Goal: Task Accomplishment & Management: Manage account settings

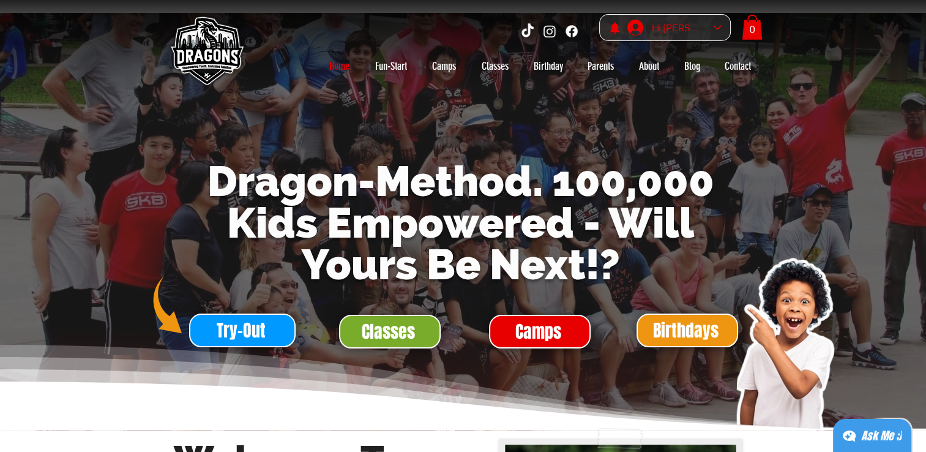
click at [668, 27] on div "Hi Yulong Liu" at bounding box center [678, 27] width 61 height 19
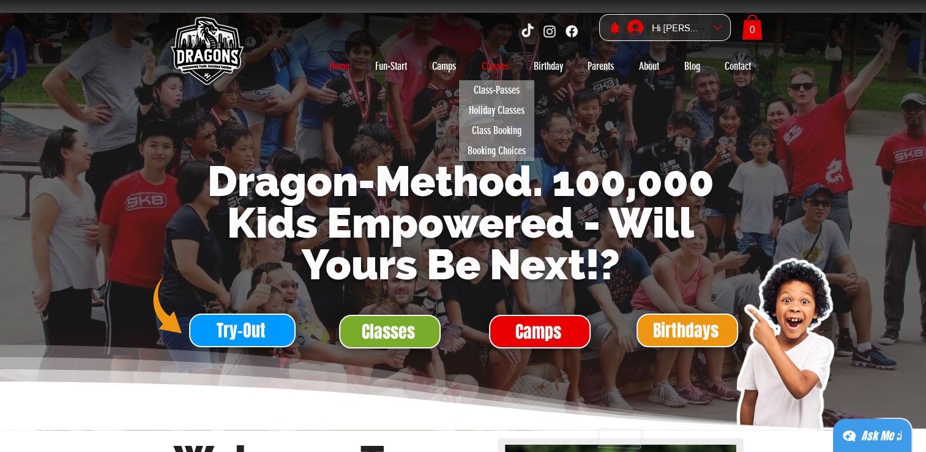
click at [490, 65] on p "Classes" at bounding box center [495, 66] width 39 height 20
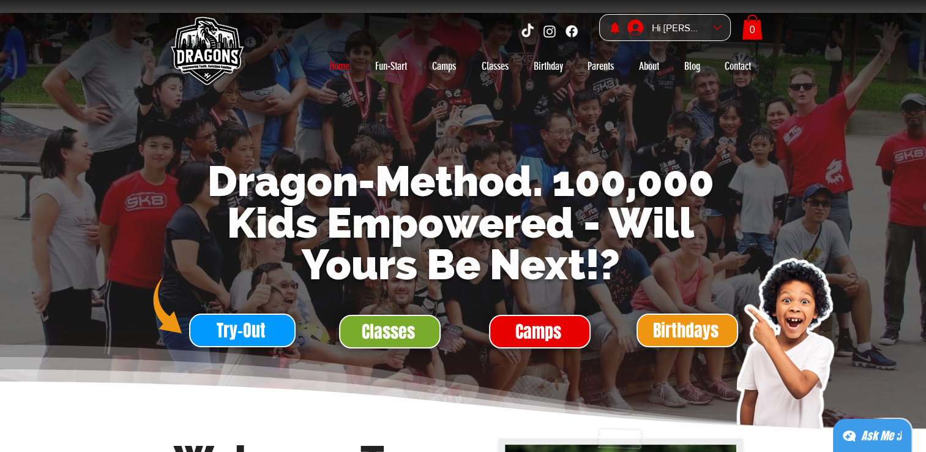
click at [496, 69] on div at bounding box center [463, 226] width 926 height 452
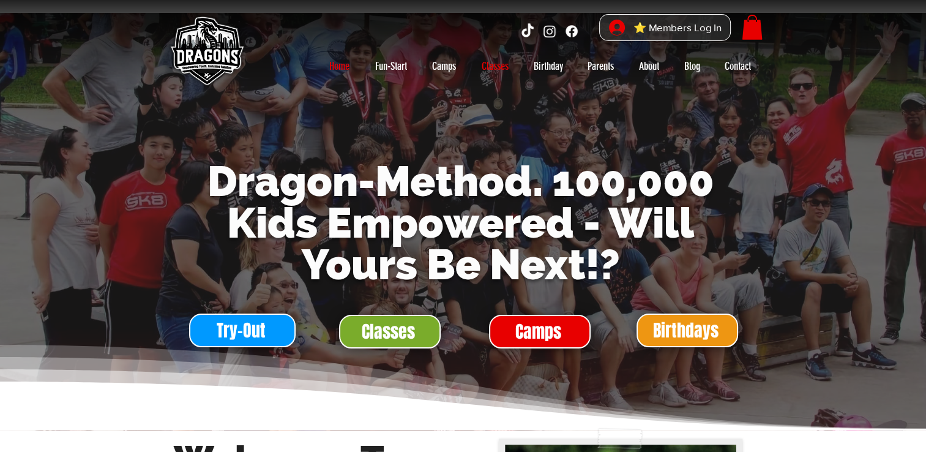
click at [485, 67] on p "Classes" at bounding box center [495, 66] width 39 height 20
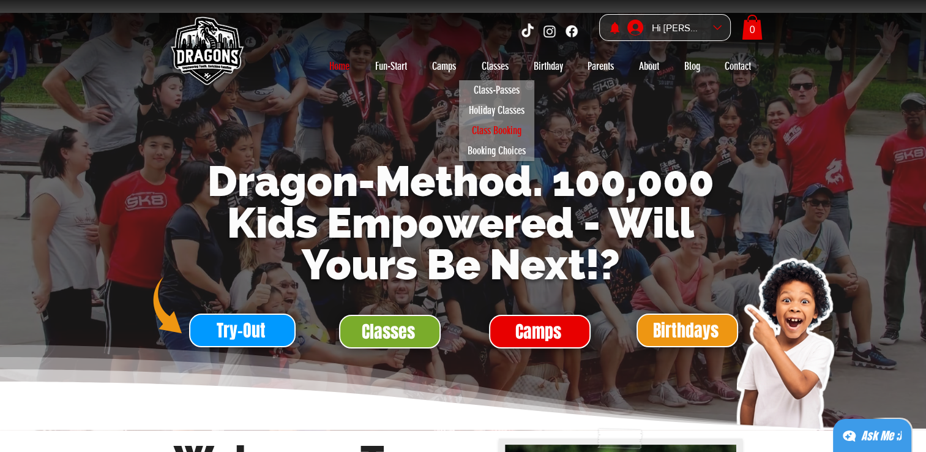
click at [489, 127] on p "Class Booking" at bounding box center [496, 131] width 61 height 20
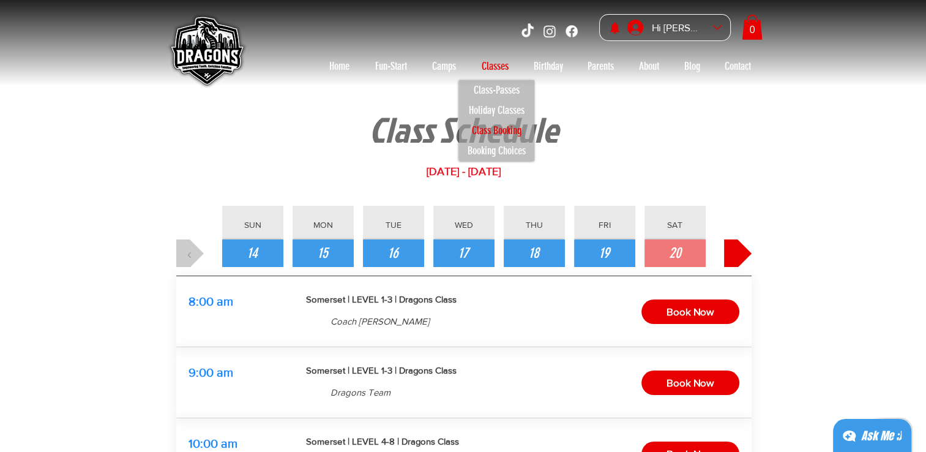
click at [727, 256] on button "›" at bounding box center [738, 253] width 28 height 28
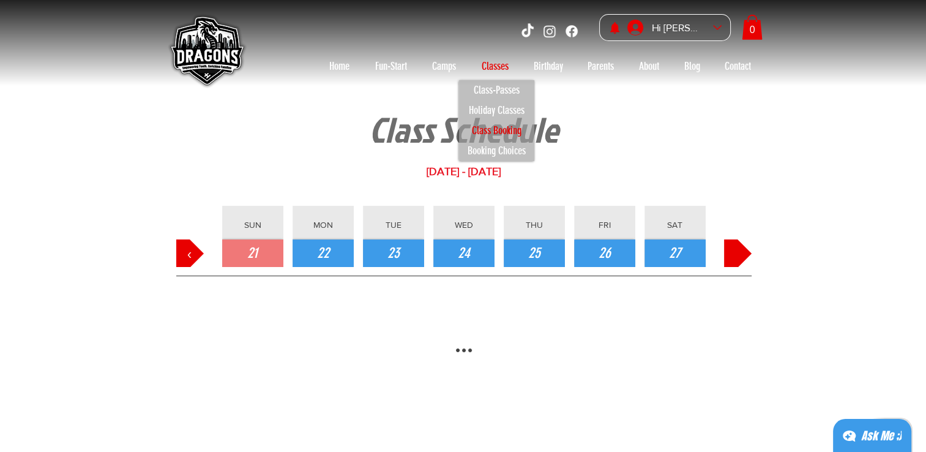
click at [730, 254] on button "›" at bounding box center [738, 253] width 28 height 28
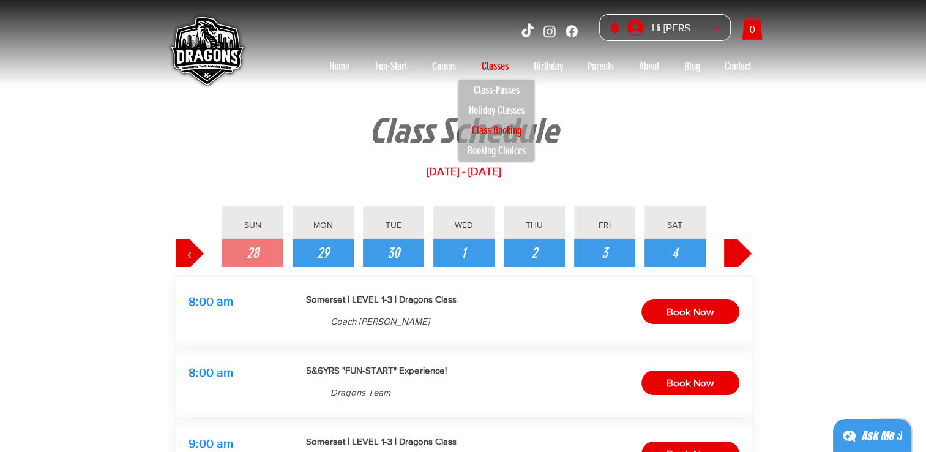
click at [730, 254] on button "›" at bounding box center [738, 253] width 28 height 28
click at [666, 248] on button "11" at bounding box center [674, 253] width 61 height 28
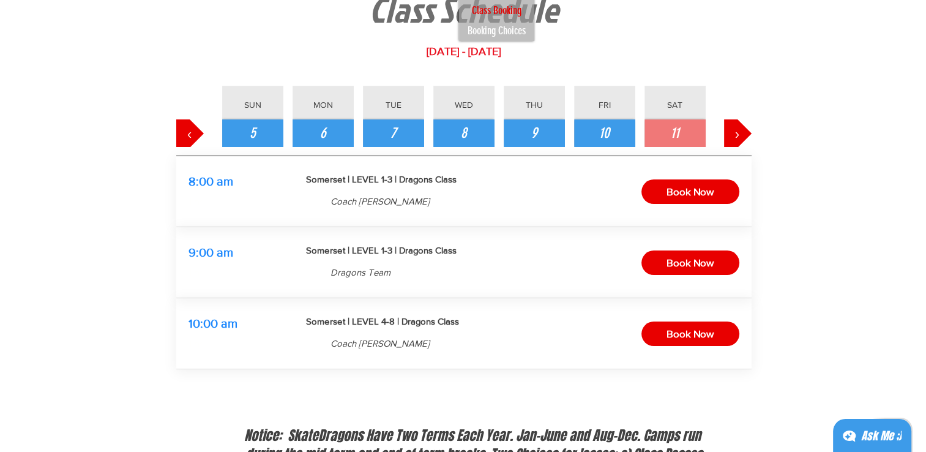
scroll to position [122, 0]
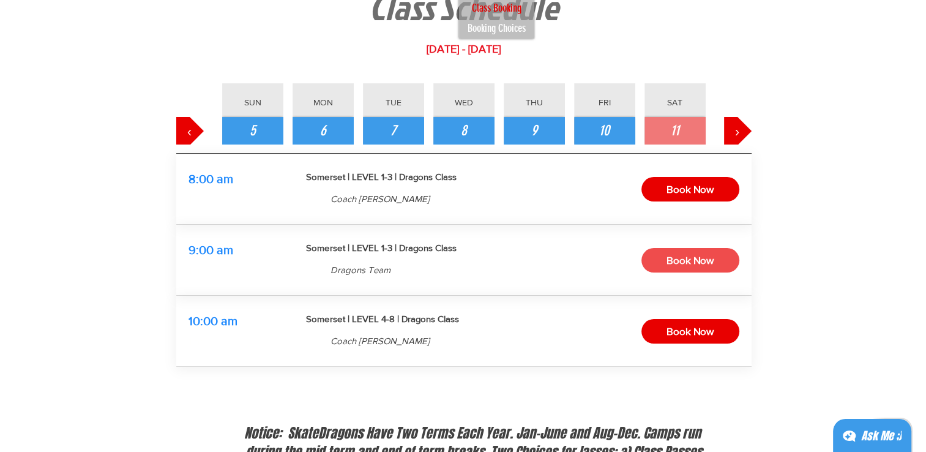
click at [712, 261] on span "Book Now" at bounding box center [689, 260] width 47 height 19
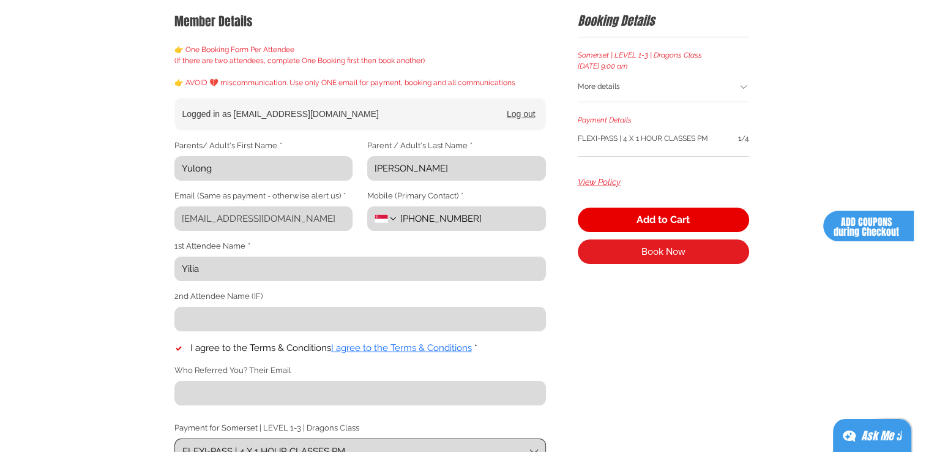
scroll to position [184, 0]
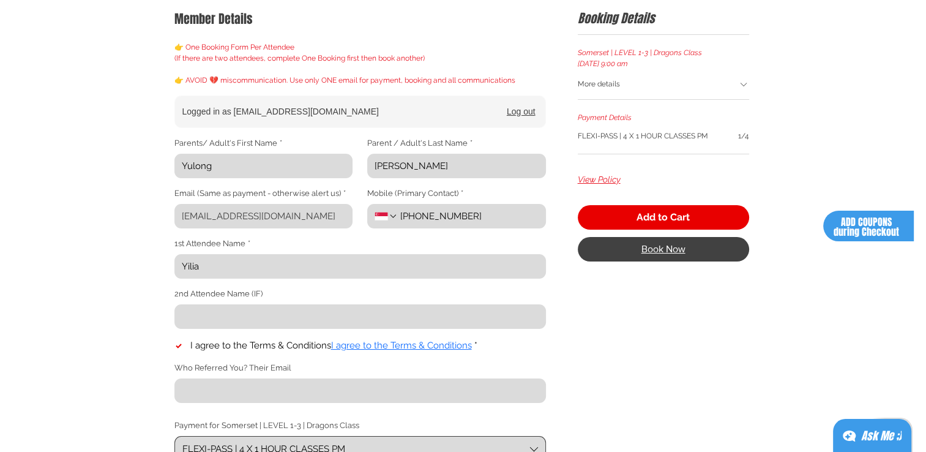
click at [675, 256] on button "Book Now" at bounding box center [663, 249] width 171 height 24
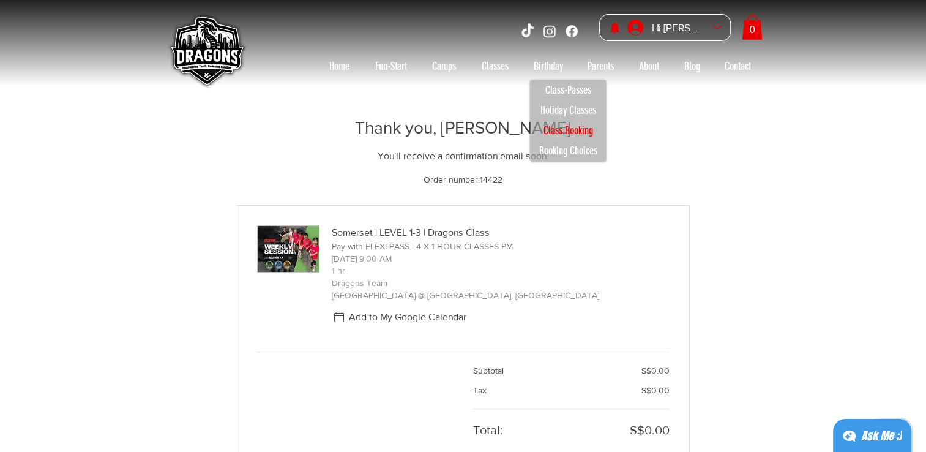
click at [584, 133] on p "Class Booking" at bounding box center [568, 131] width 61 height 20
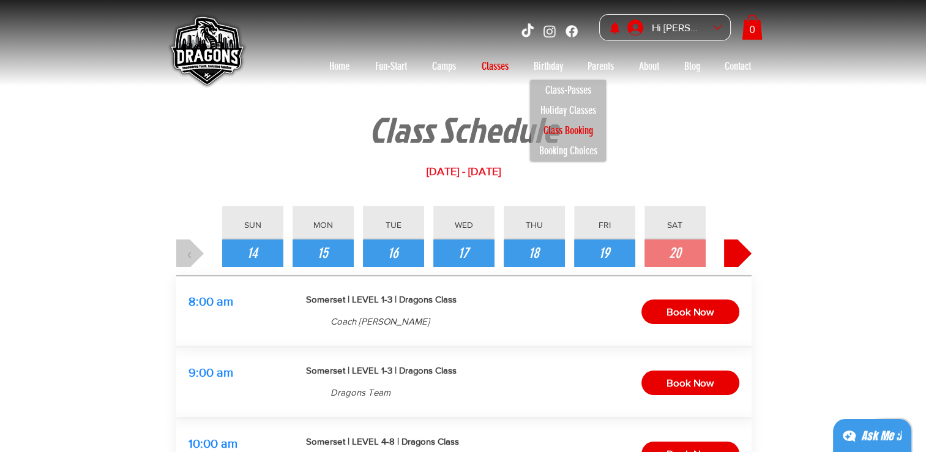
click at [741, 250] on button "›" at bounding box center [738, 253] width 28 height 28
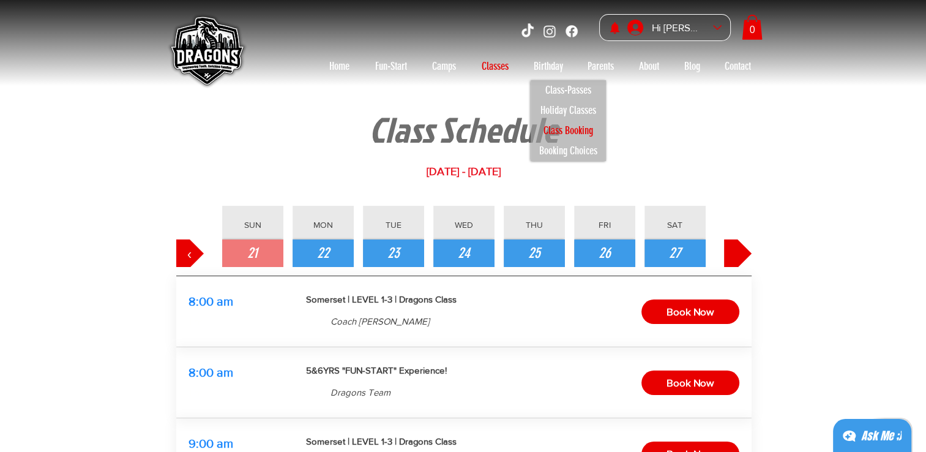
click at [741, 250] on button "›" at bounding box center [738, 253] width 28 height 28
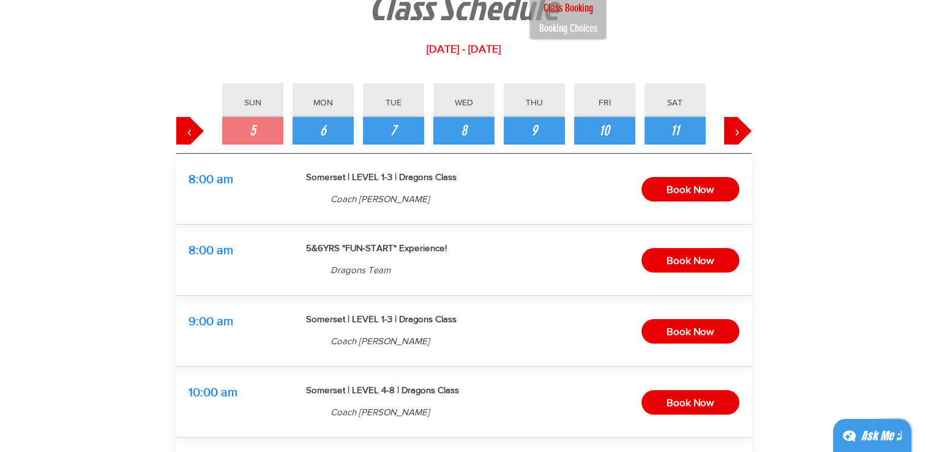
scroll to position [61, 0]
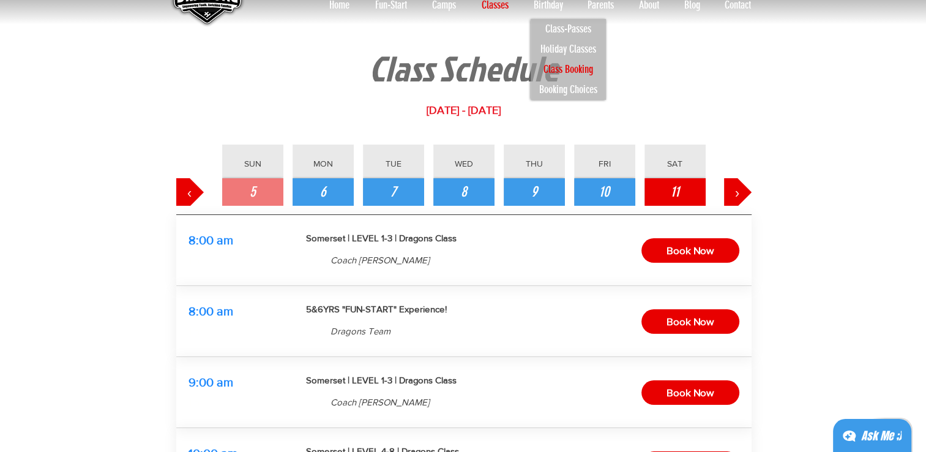
click at [688, 187] on button "11" at bounding box center [674, 192] width 61 height 28
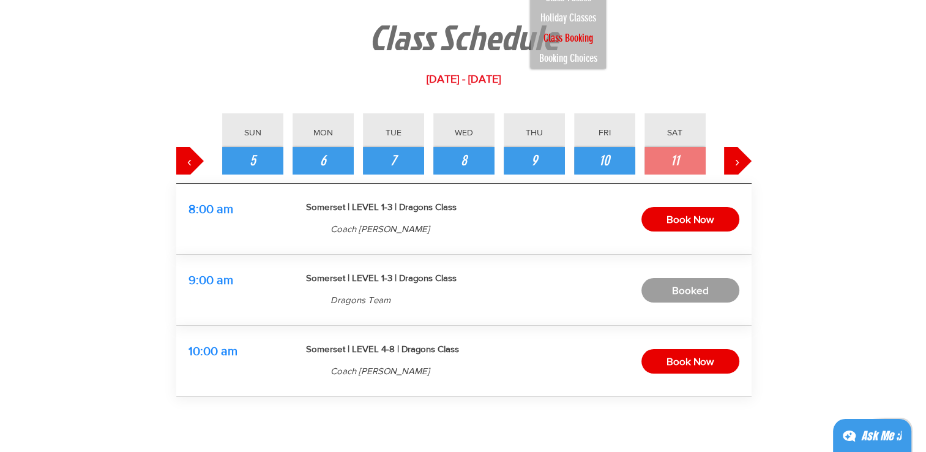
scroll to position [122, 0]
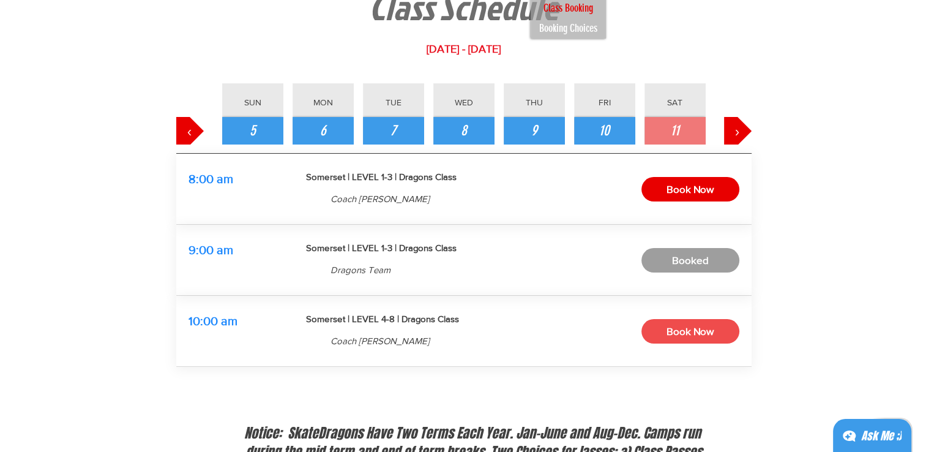
click at [690, 327] on span "Book Now" at bounding box center [689, 331] width 47 height 19
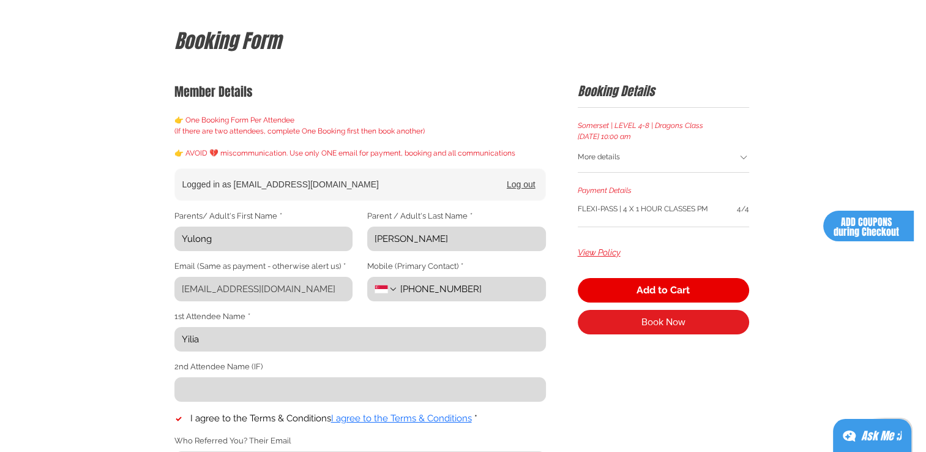
scroll to position [184, 0]
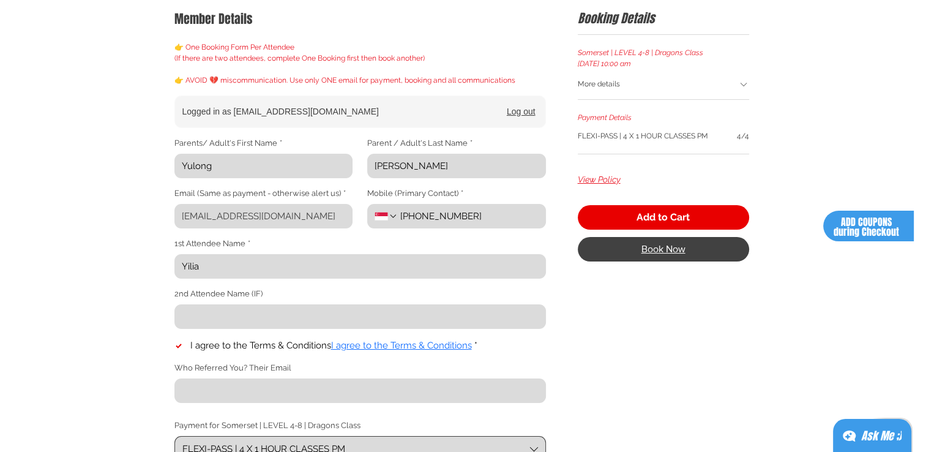
click at [659, 253] on span "Book Now" at bounding box center [663, 249] width 44 height 10
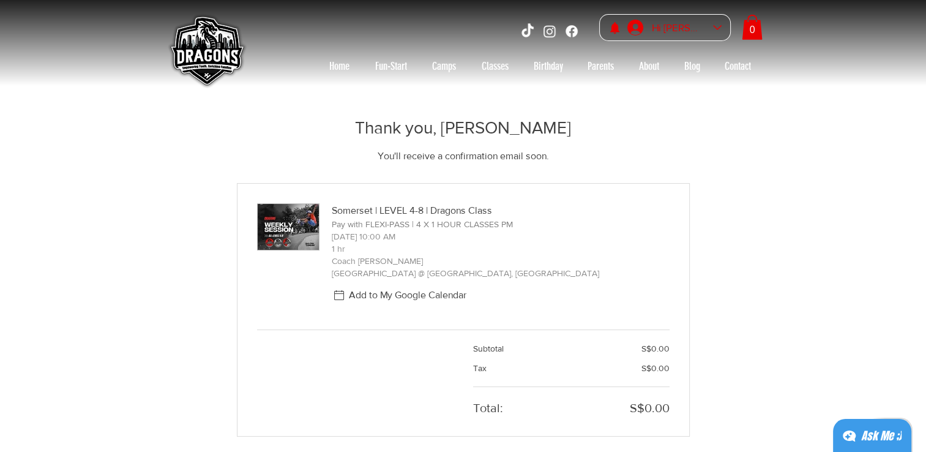
click at [684, 24] on div "Hi [PERSON_NAME]" at bounding box center [678, 27] width 61 height 19
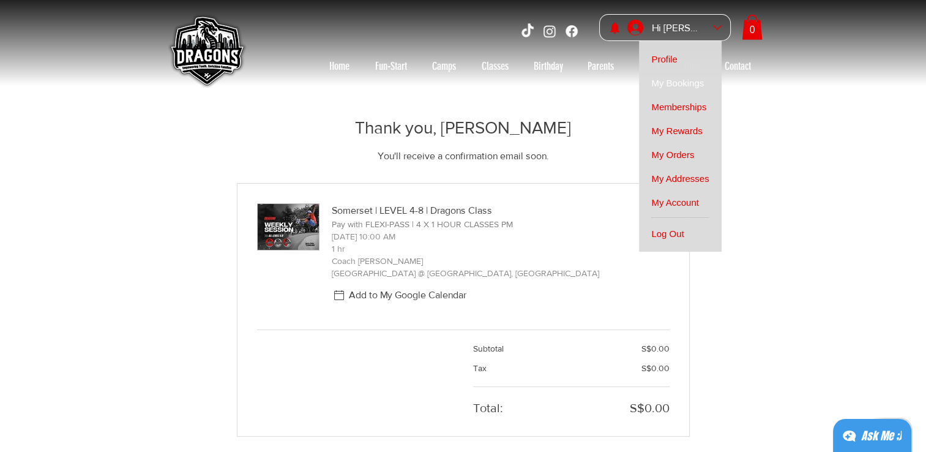
click at [678, 84] on span "My Bookings" at bounding box center [677, 83] width 53 height 24
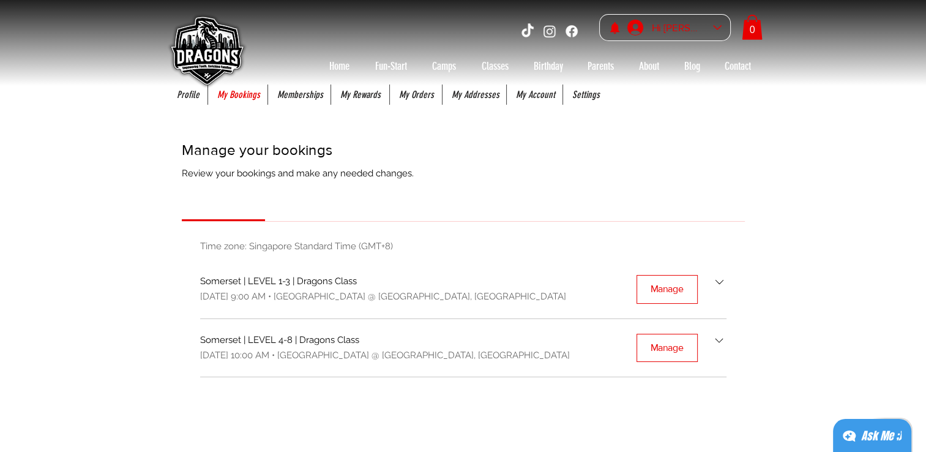
click at [692, 29] on div "Hi [PERSON_NAME]" at bounding box center [678, 27] width 61 height 19
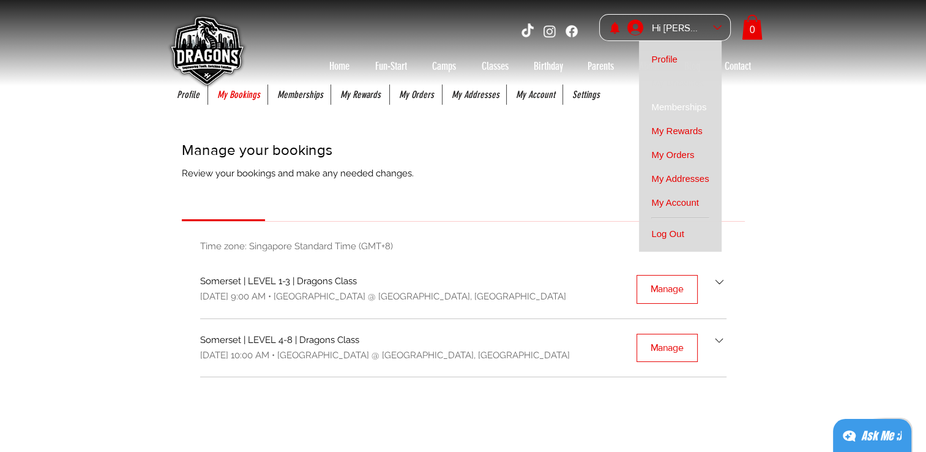
click at [678, 112] on span "Memberships" at bounding box center [678, 107] width 55 height 24
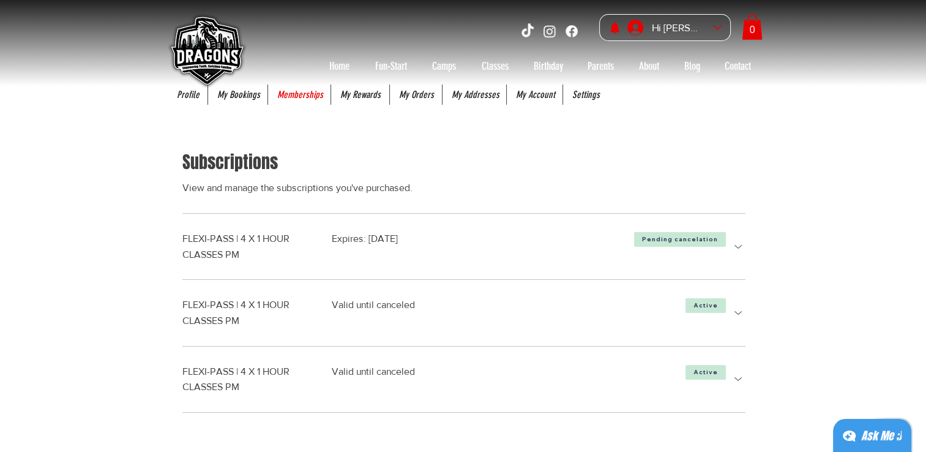
scroll to position [61, 0]
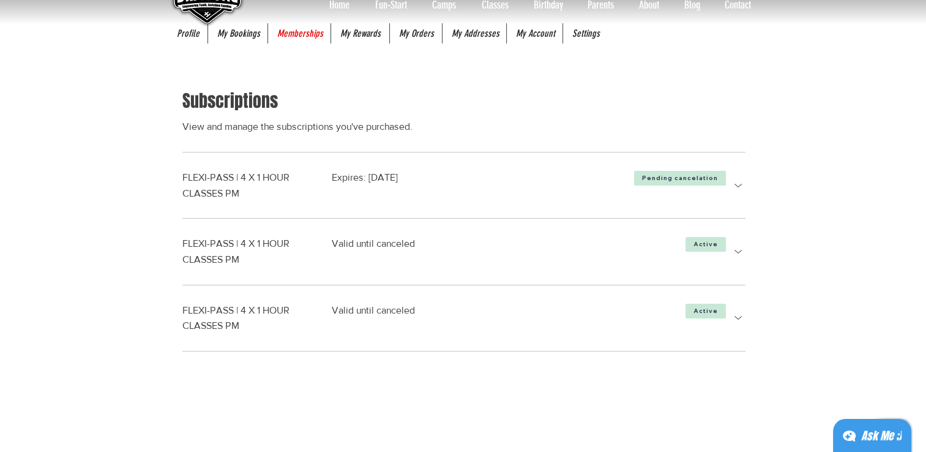
click at [739, 251] on icon "more details" at bounding box center [737, 252] width 7 height 4
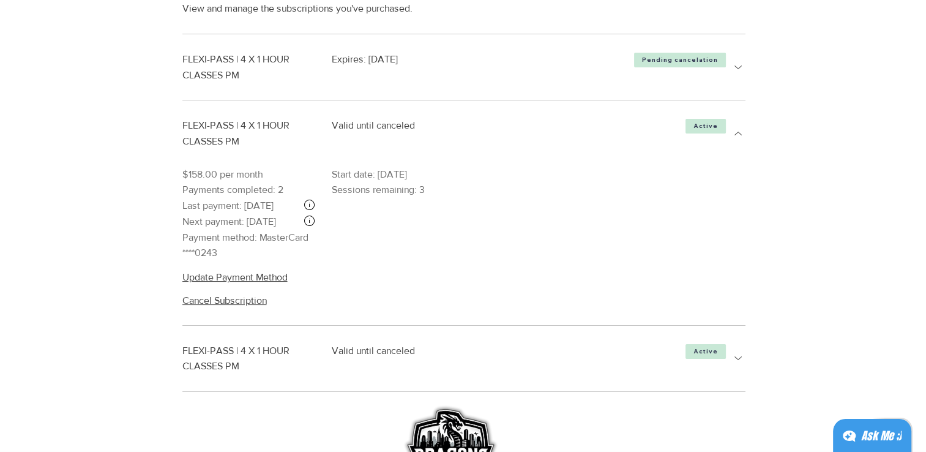
scroll to position [245, 0]
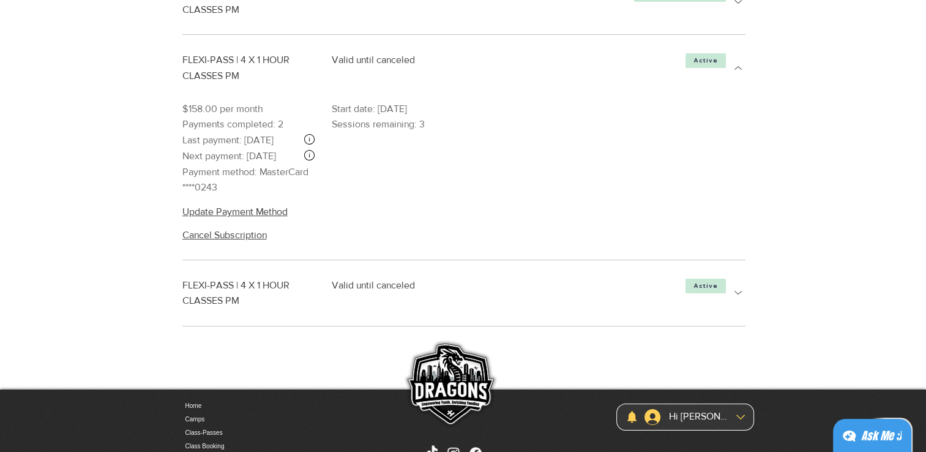
click at [736, 300] on icon "more details" at bounding box center [738, 292] width 15 height 15
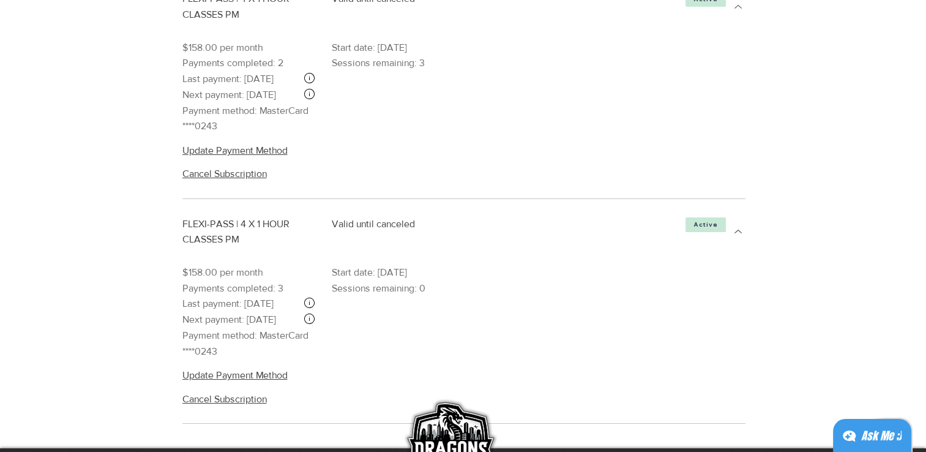
scroll to position [428, 0]
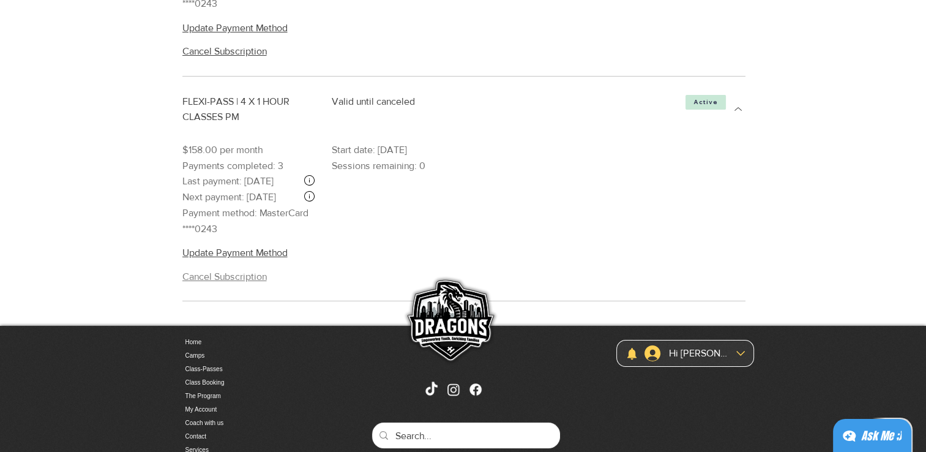
drag, startPoint x: 282, startPoint y: 307, endPoint x: 104, endPoint y: 324, distance: 178.4
click at [225, 283] on span "Cancel Subscription" at bounding box center [224, 276] width 84 height 13
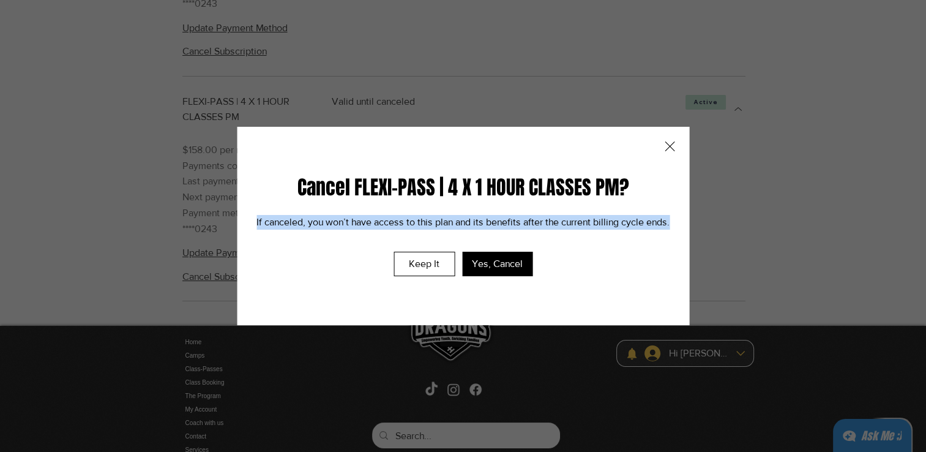
drag, startPoint x: 259, startPoint y: 222, endPoint x: 682, endPoint y: 224, distance: 422.3
click at [682, 224] on div "Cancel FLEXI-PASS | 4 X 1 HOUR CLASSES PM? If canceled, you won’t have access t…" at bounding box center [463, 226] width 452 height 198
click at [673, 148] on icon "Close" at bounding box center [670, 146] width 10 height 10
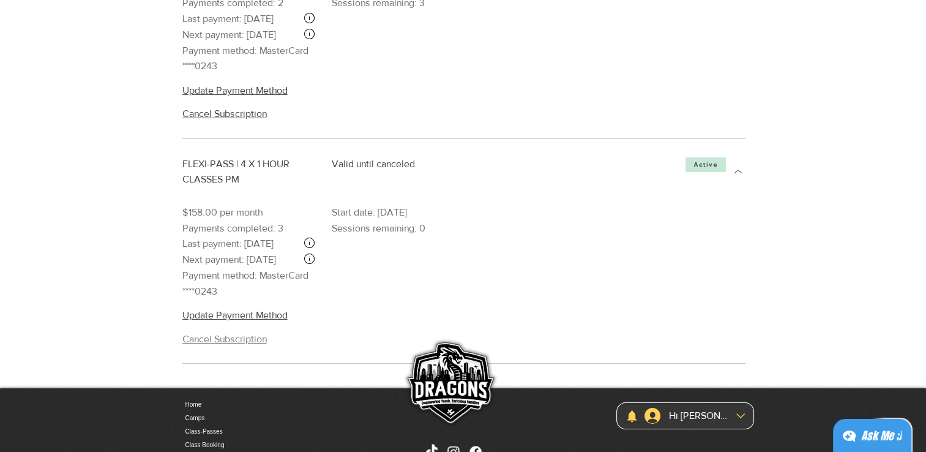
scroll to position [367, 0]
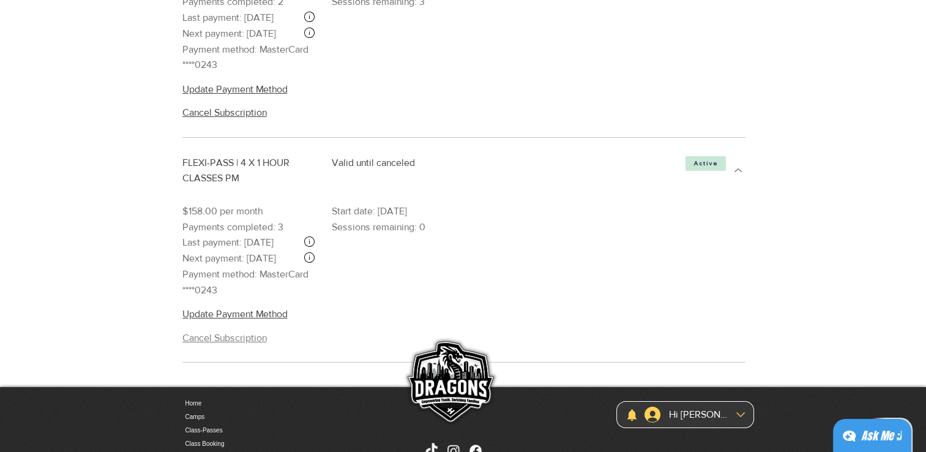
click at [230, 345] on span "Cancel Subscription" at bounding box center [224, 337] width 84 height 13
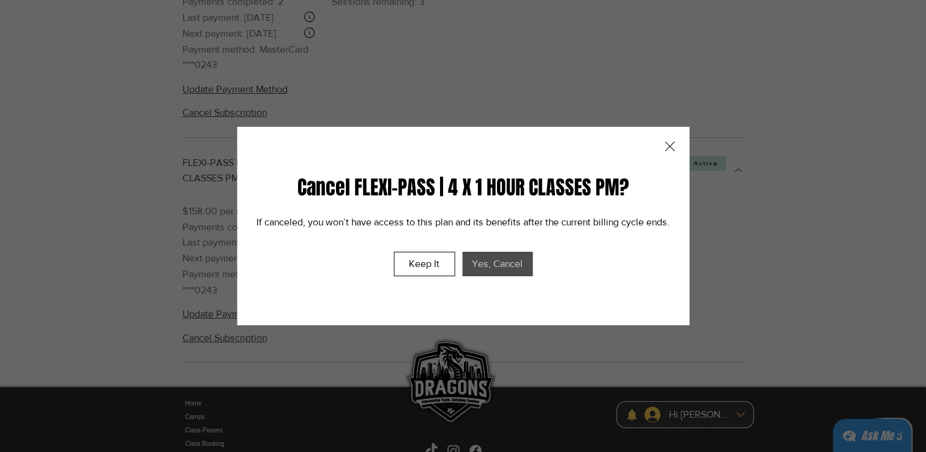
click at [505, 261] on span "Yes, Cancel" at bounding box center [497, 264] width 51 height 10
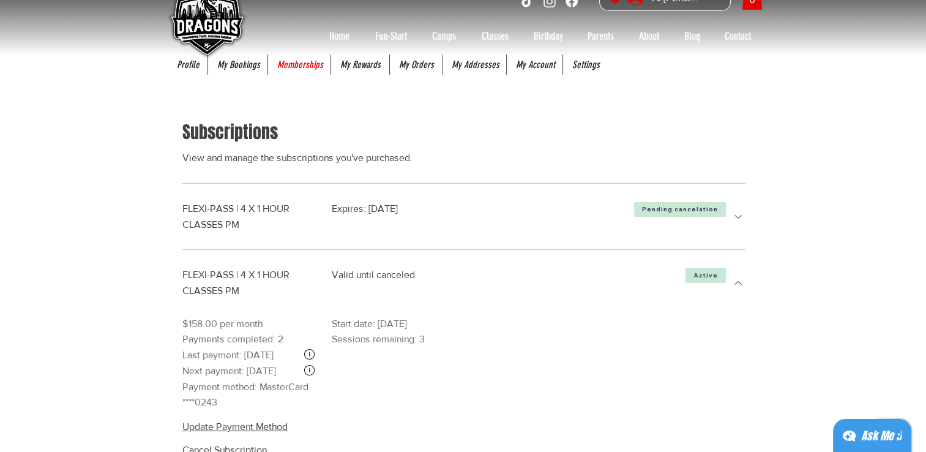
scroll to position [0, 0]
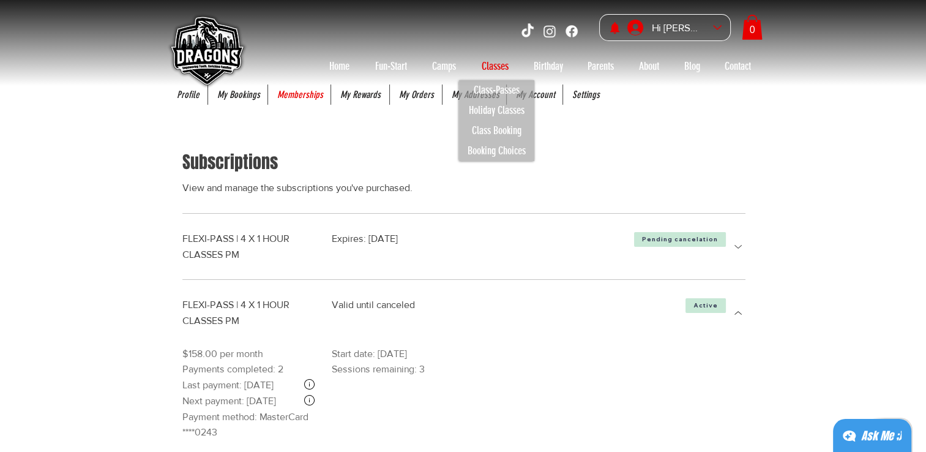
click at [497, 62] on p "Classes" at bounding box center [495, 66] width 39 height 20
click at [493, 129] on p "Class Booking" at bounding box center [496, 131] width 61 height 20
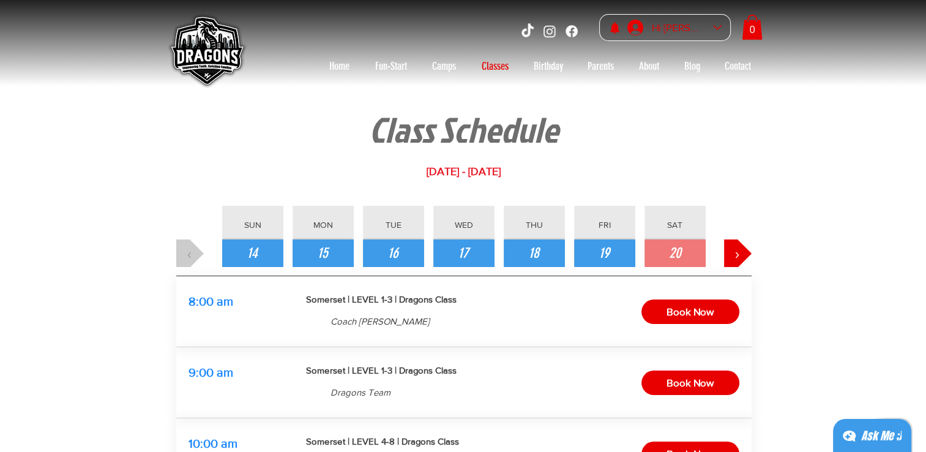
click at [683, 24] on div "Hi [PERSON_NAME]" at bounding box center [678, 27] width 61 height 19
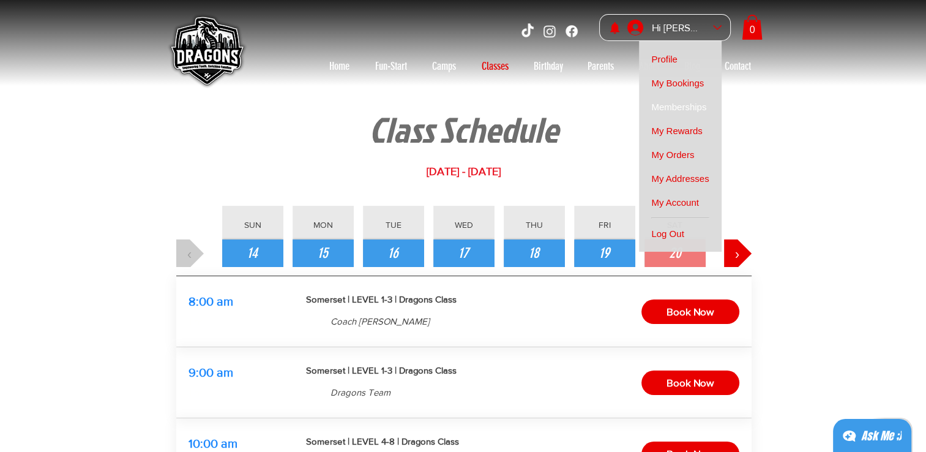
click at [690, 109] on span "Memberships" at bounding box center [678, 107] width 55 height 24
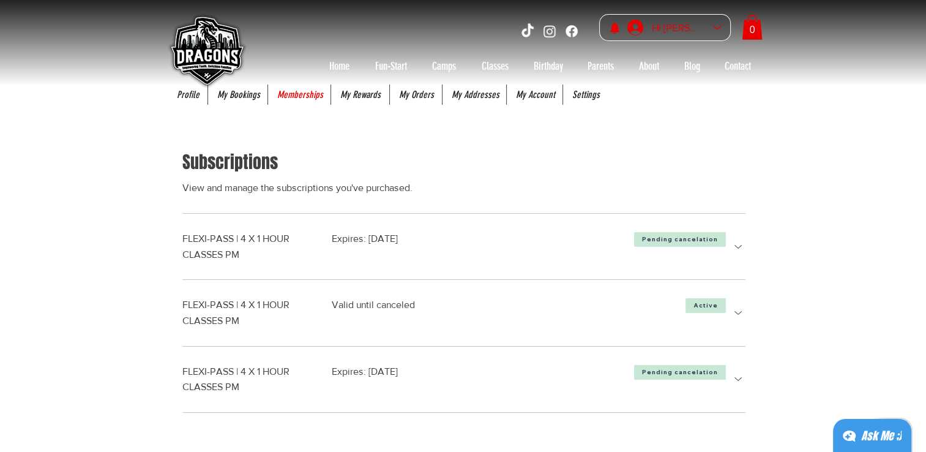
click at [688, 28] on div "Hi [PERSON_NAME]" at bounding box center [678, 27] width 61 height 19
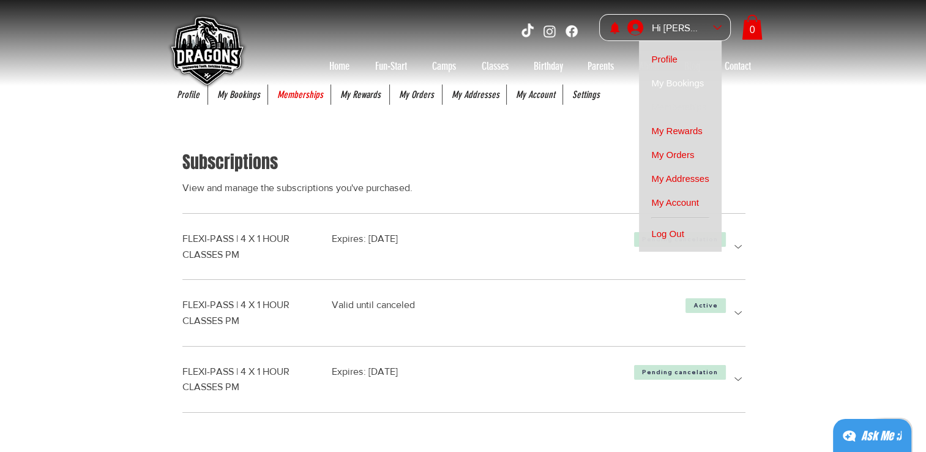
click at [700, 90] on span "My Bookings" at bounding box center [677, 83] width 53 height 24
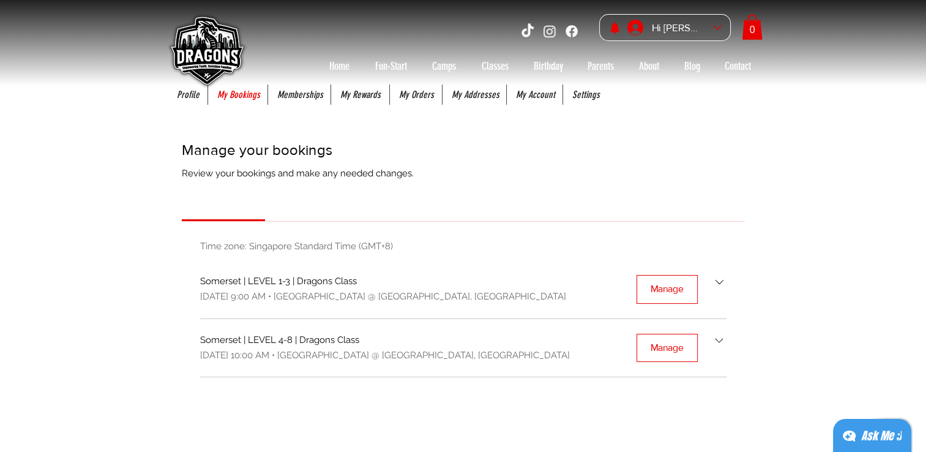
click at [723, 279] on icon "Bookings list" at bounding box center [719, 282] width 14 height 14
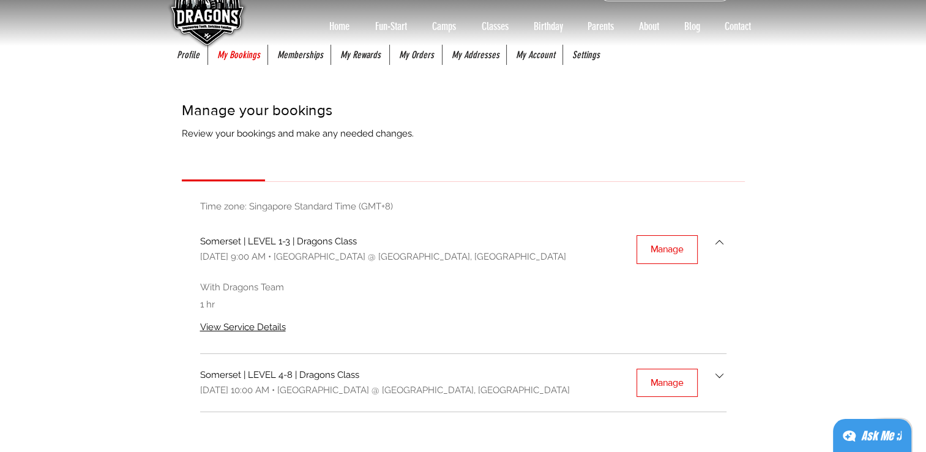
scroll to position [61, 0]
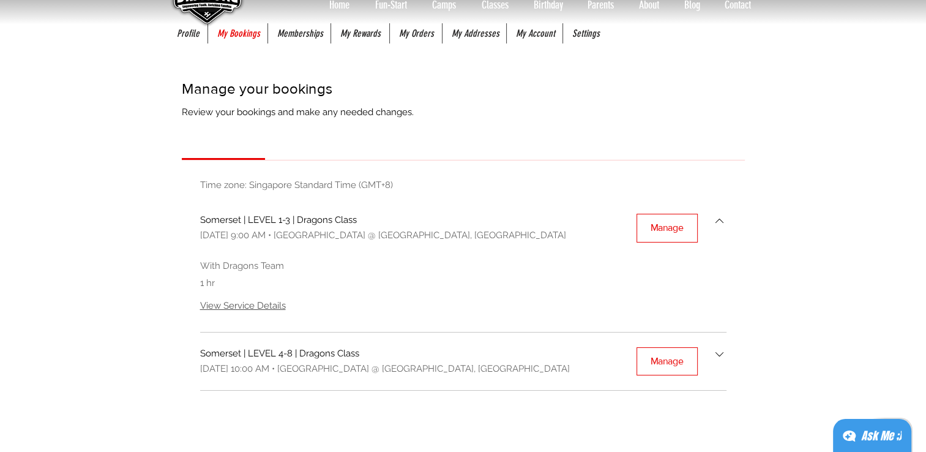
click at [256, 303] on span "View Service Details" at bounding box center [243, 305] width 86 height 11
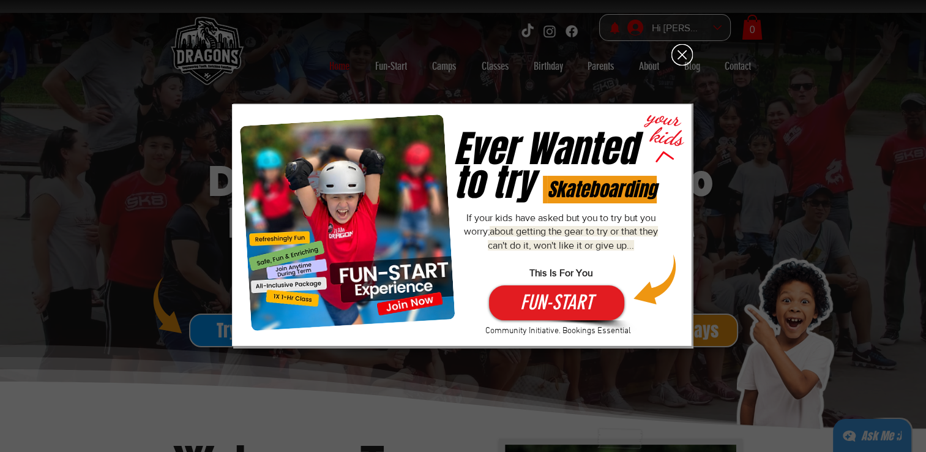
click at [682, 54] on icon "Back to site" at bounding box center [682, 55] width 9 height 9
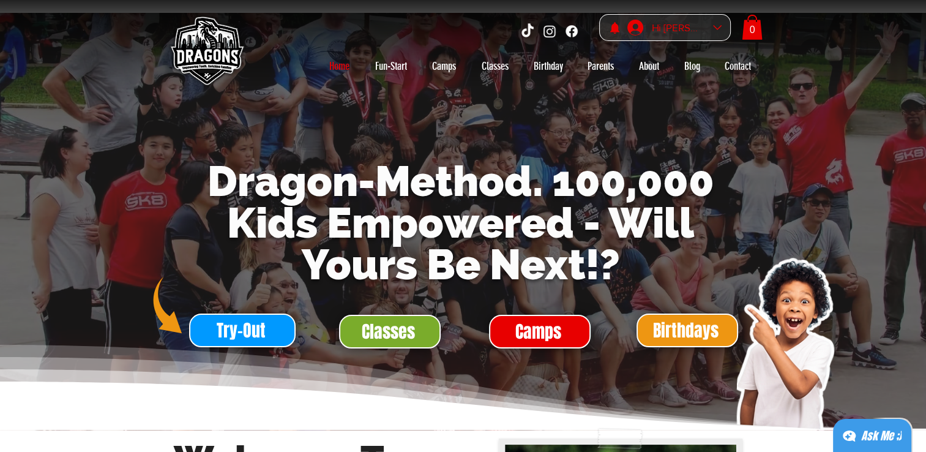
click at [693, 31] on div "Hi [PERSON_NAME]" at bounding box center [678, 27] width 61 height 19
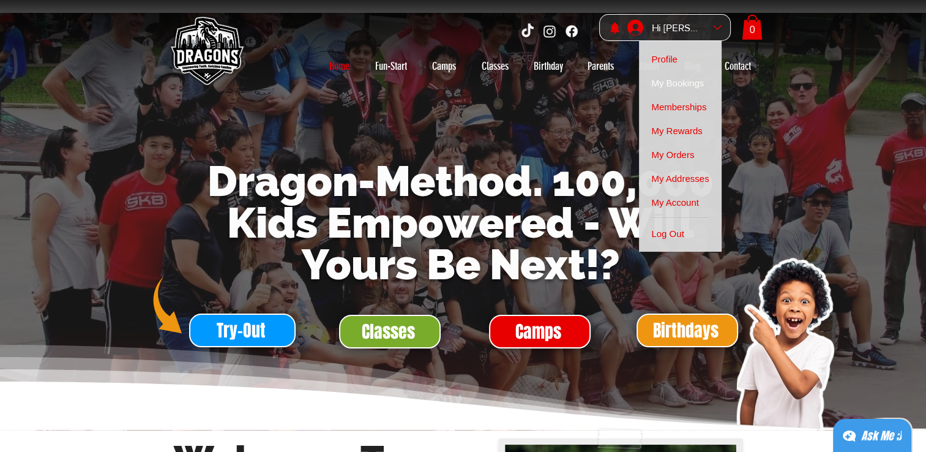
click at [689, 86] on span "My Bookings" at bounding box center [677, 83] width 53 height 24
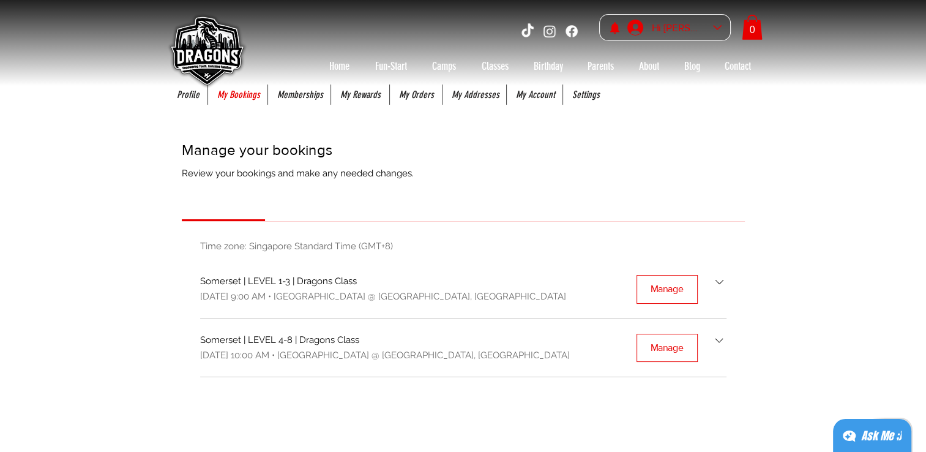
click at [681, 31] on div "Hi [PERSON_NAME]" at bounding box center [678, 27] width 61 height 19
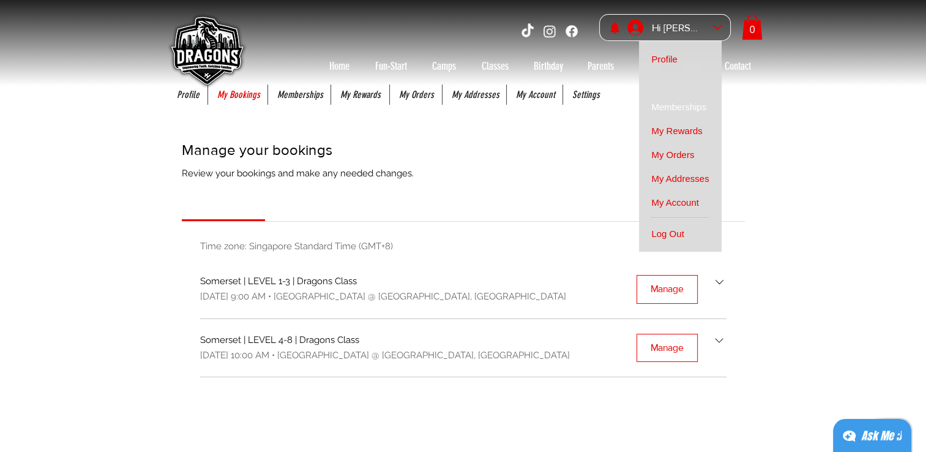
click at [684, 109] on span "Memberships" at bounding box center [678, 107] width 55 height 24
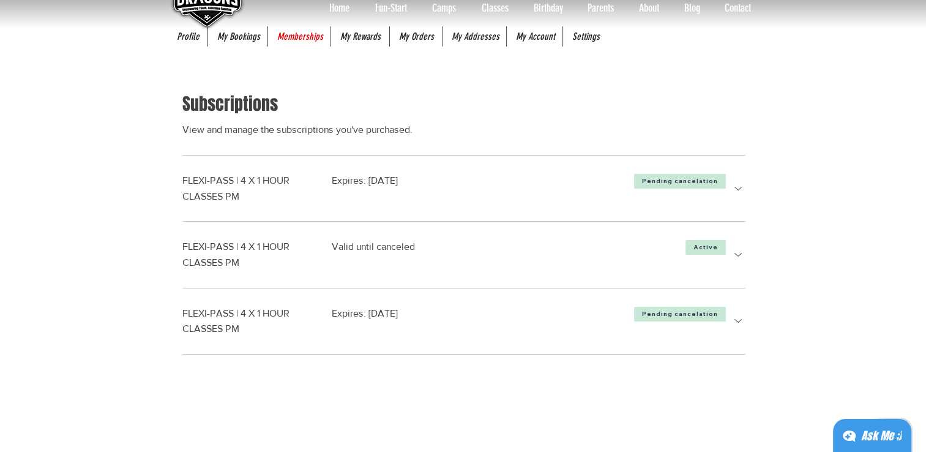
scroll to position [61, 0]
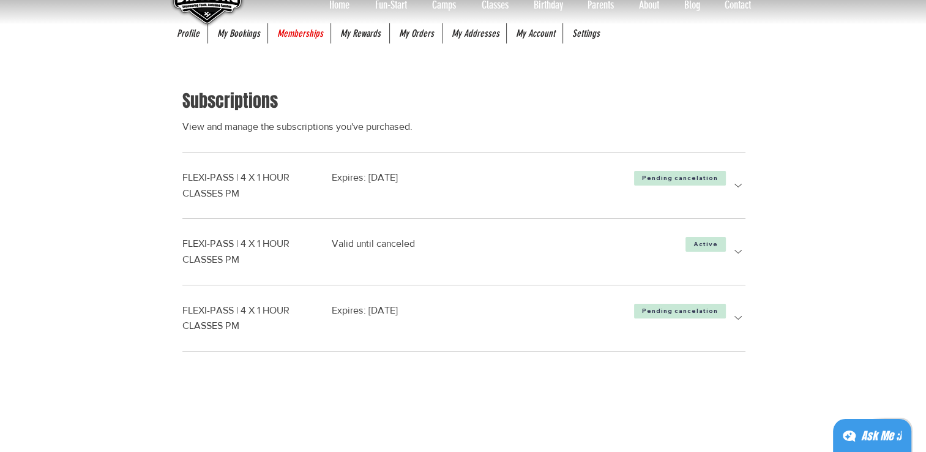
click at [737, 252] on icon "more details" at bounding box center [737, 252] width 7 height 4
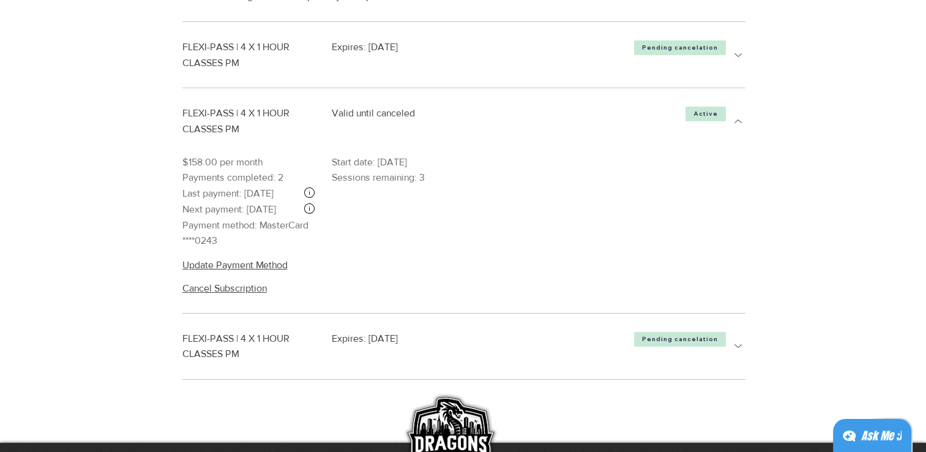
scroll to position [245, 0]
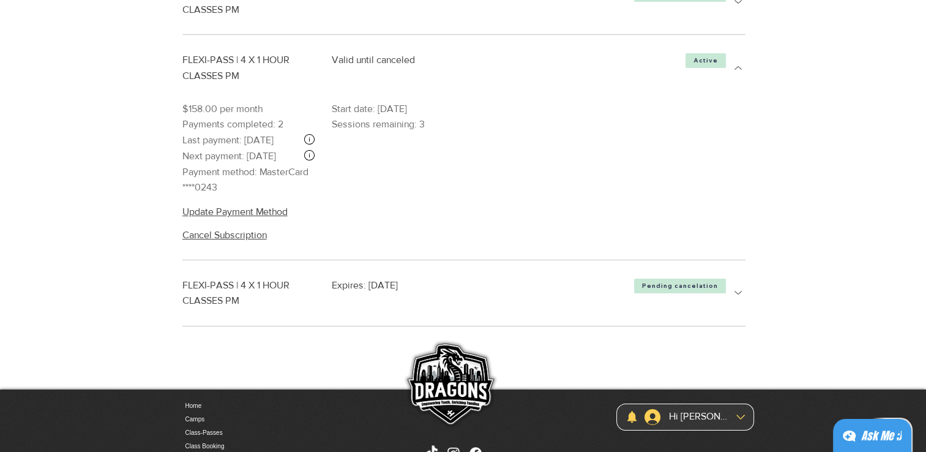
click at [741, 294] on icon "more details" at bounding box center [737, 293] width 7 height 4
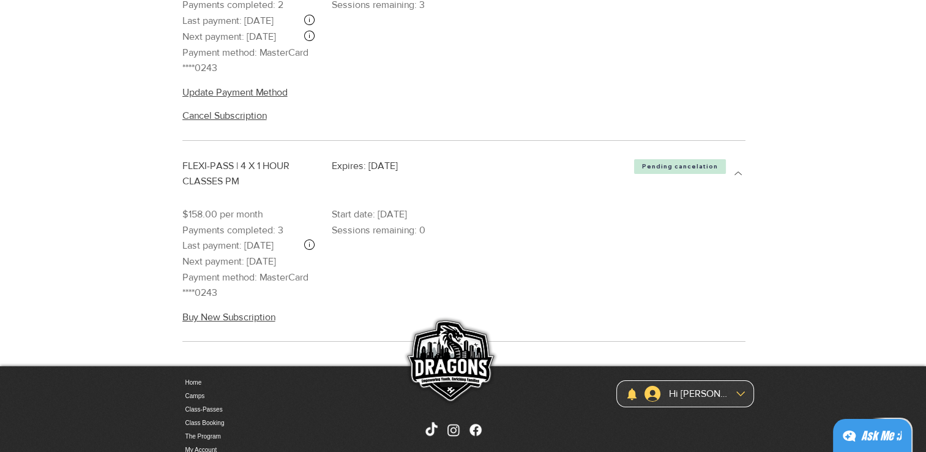
scroll to position [367, 0]
